Goal: Information Seeking & Learning: Learn about a topic

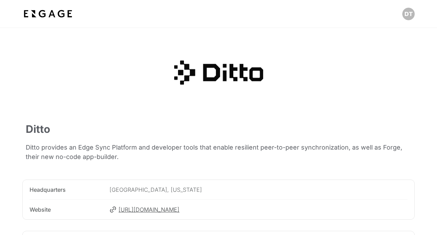
scroll to position [661, 0]
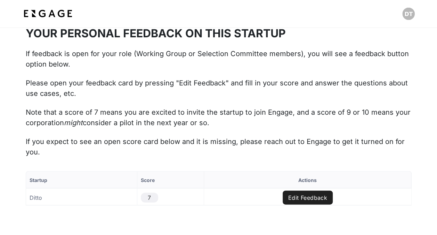
click at [72, 20] on img at bounding box center [48, 14] width 52 height 13
click at [69, 15] on img at bounding box center [48, 14] width 52 height 13
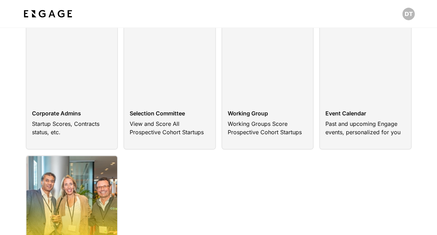
scroll to position [174, 0]
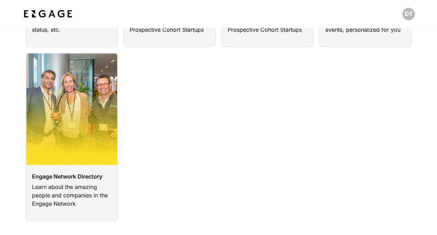
click at [92, 152] on link at bounding box center [72, 137] width 93 height 168
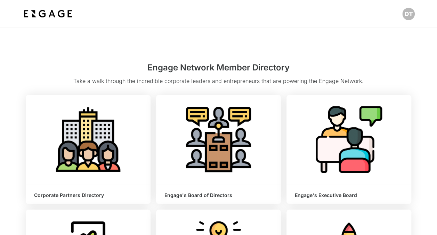
click at [326, 135] on link "Learn More" at bounding box center [349, 139] width 47 height 17
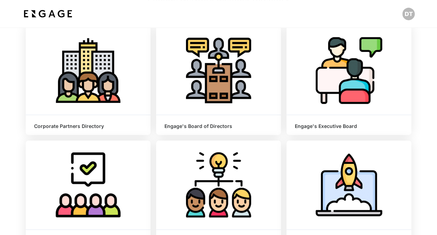
scroll to position [70, 0]
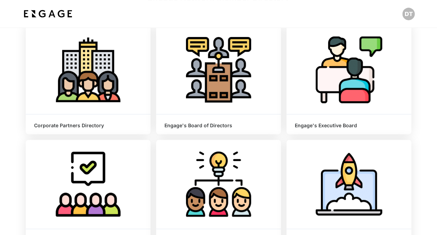
click at [227, 104] on div "Learn More" at bounding box center [218, 69] width 125 height 89
click at [219, 73] on link "Learn More" at bounding box center [218, 69] width 47 height 17
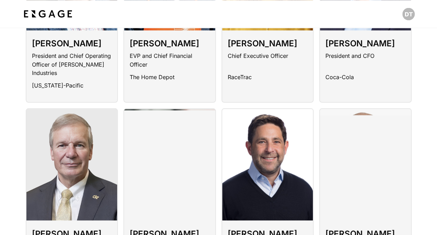
scroll to position [626, 0]
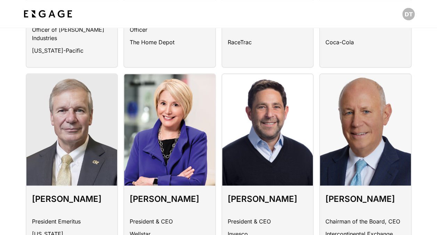
click at [362, 146] on div at bounding box center [365, 129] width 91 height 111
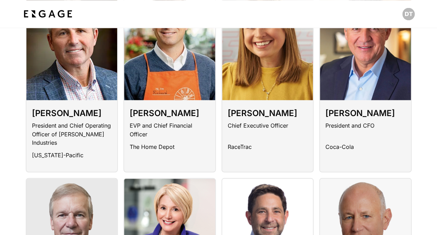
click at [372, 100] on div "John Murphy President and CFO Coca-Cola" at bounding box center [365, 131] width 91 height 63
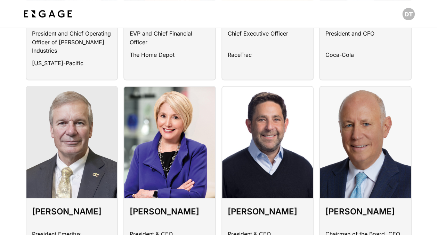
scroll to position [696, 0]
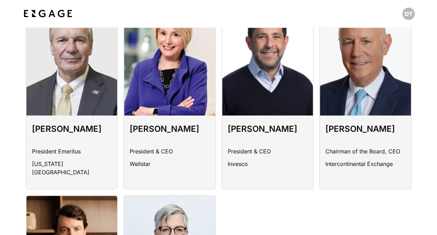
click at [363, 159] on p "Intercontinental Exchange" at bounding box center [360, 165] width 68 height 13
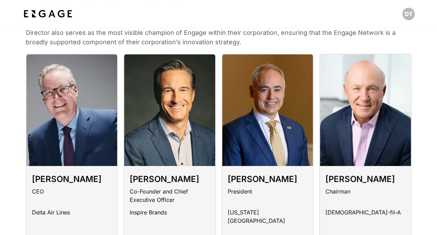
scroll to position [104, 0]
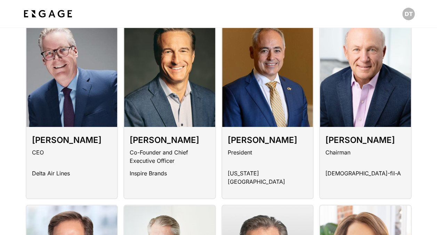
click at [79, 113] on div at bounding box center [71, 70] width 91 height 111
click at [132, 116] on div at bounding box center [169, 70] width 91 height 111
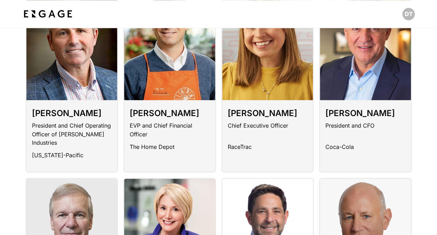
scroll to position [626, 0]
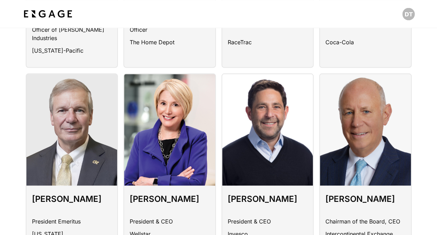
click at [61, 74] on div at bounding box center [71, 129] width 91 height 111
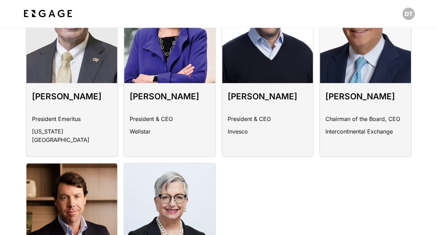
scroll to position [835, 0]
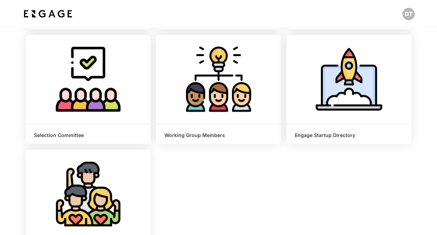
scroll to position [167, 0]
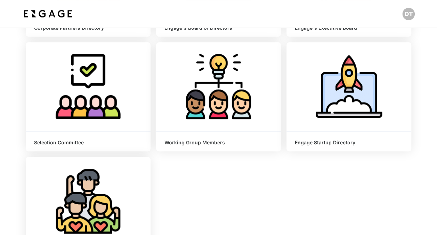
click at [337, 83] on span "Learn More" at bounding box center [349, 86] width 30 height 7
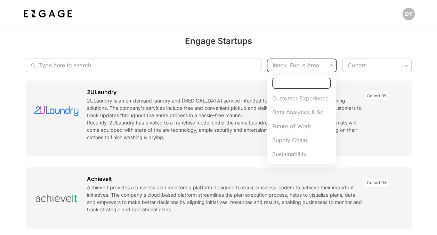
click at [350, 72] on div at bounding box center [218, 117] width 437 height 235
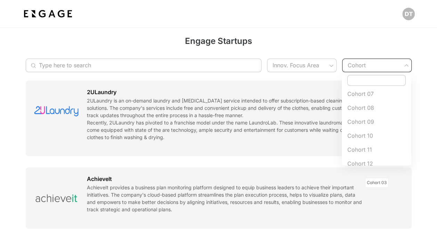
scroll to position [137, 0]
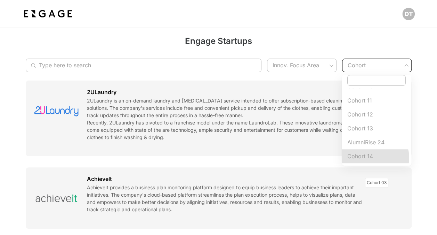
click at [375, 157] on span "Cohort 14" at bounding box center [377, 156] width 58 height 8
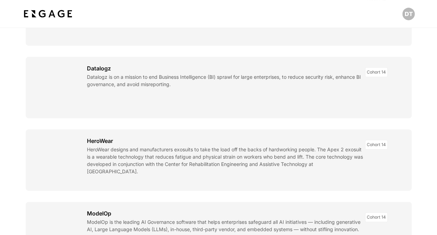
scroll to position [35, 0]
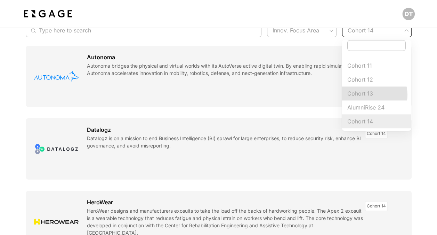
click at [369, 94] on span "Cohort 13" at bounding box center [377, 93] width 58 height 8
type input "Cohort 13"
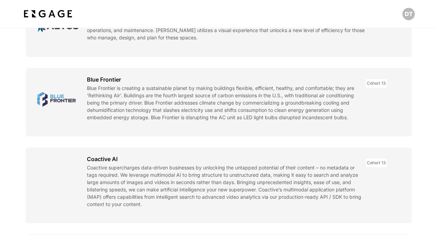
scroll to position [104, 0]
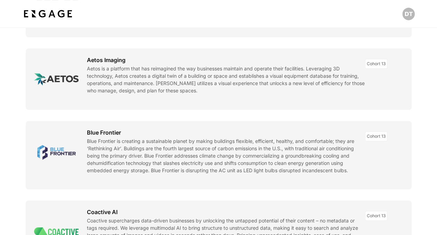
click at [44, 148] on link at bounding box center [219, 155] width 386 height 68
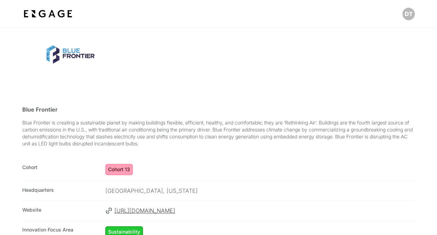
scroll to position [70, 0]
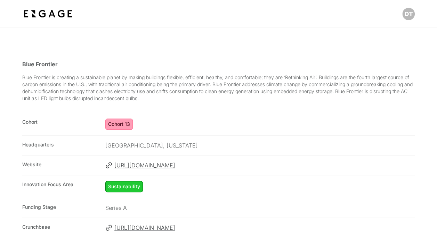
click at [148, 161] on span "[URL][DOMAIN_NAME]" at bounding box center [265, 165] width 301 height 8
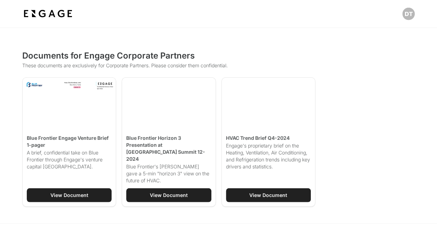
scroll to position [862, 0]
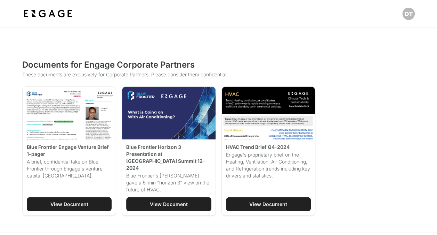
click at [165, 200] on div "View Document" at bounding box center [169, 203] width 38 height 7
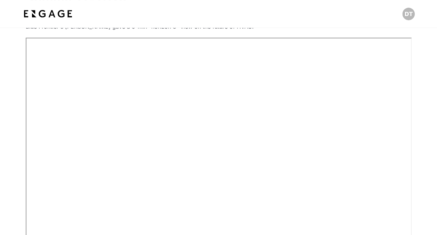
scroll to position [139, 0]
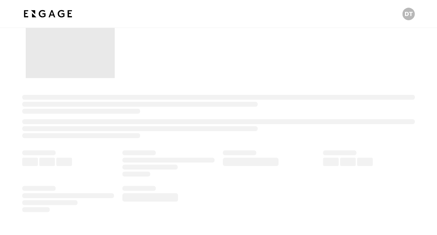
scroll to position [28, 0]
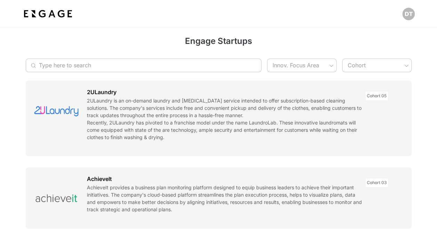
click at [93, 63] on input "Type here to search" at bounding box center [140, 65] width 202 height 14
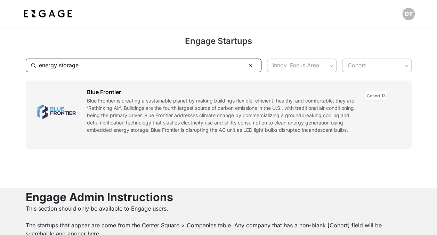
type input "energy storage"
